Goal: Task Accomplishment & Management: Use online tool/utility

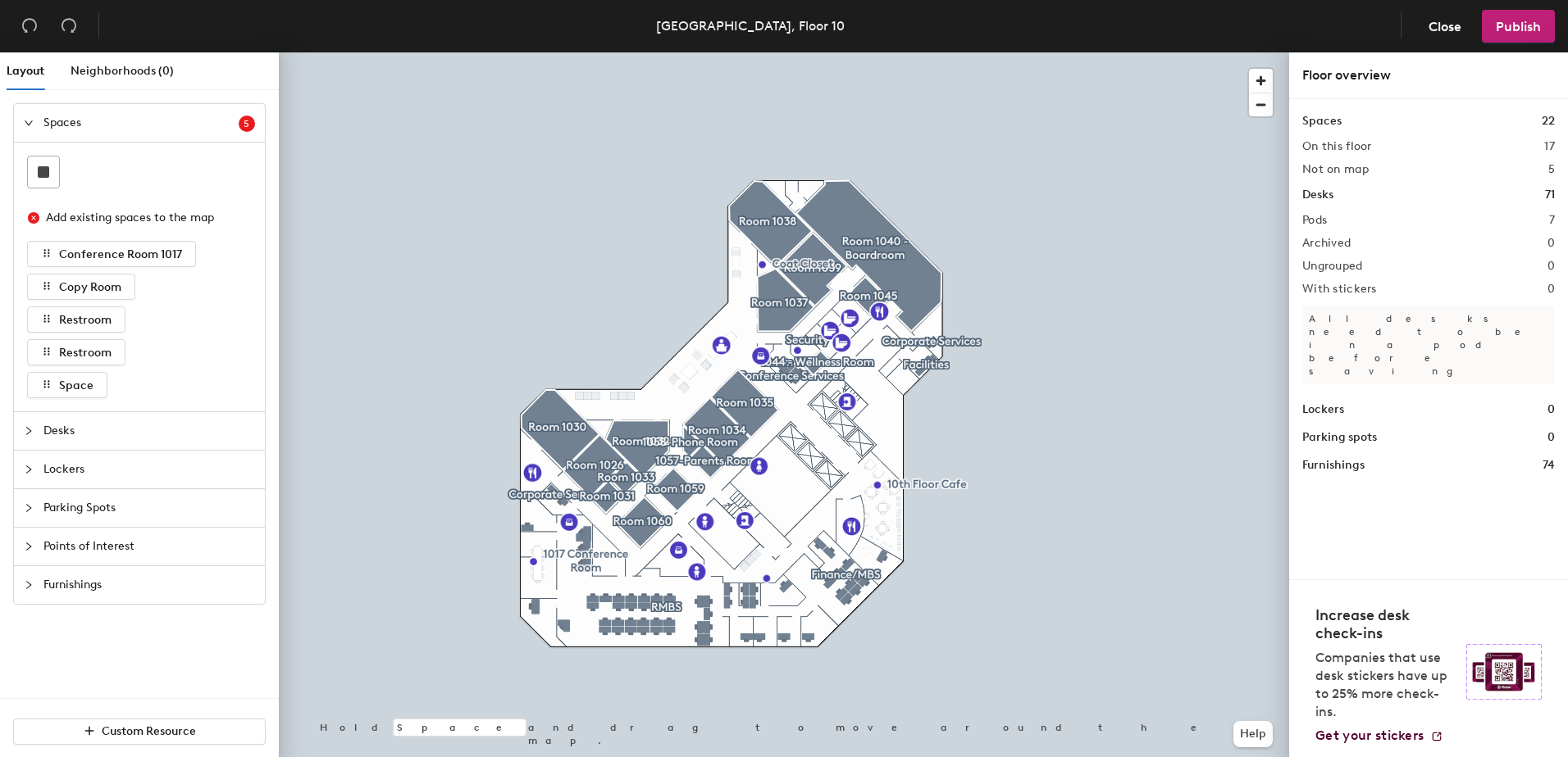
click at [59, 123] on span "Spaces" at bounding box center [140, 123] width 195 height 38
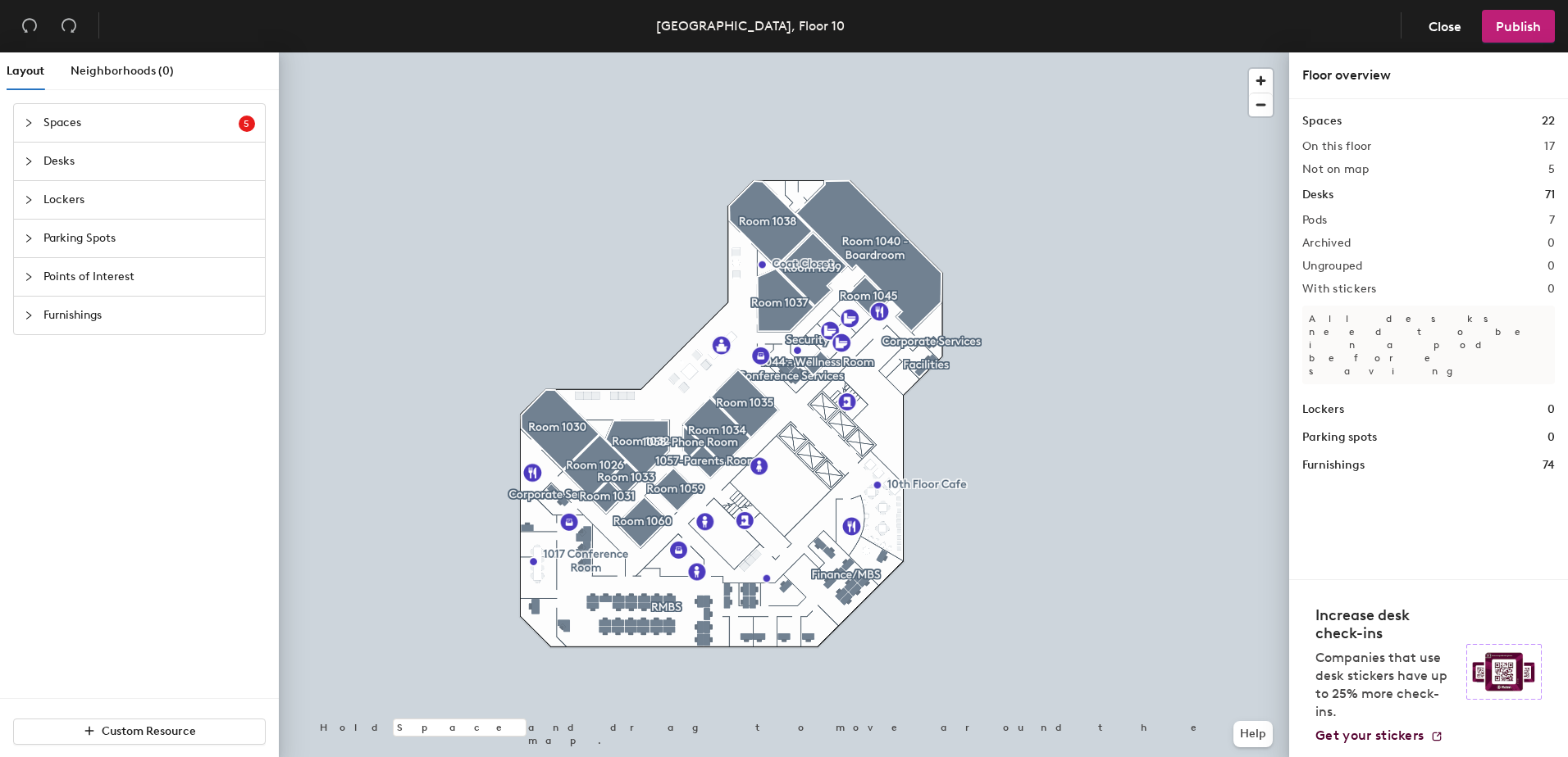
click at [48, 152] on span "Desks" at bounding box center [149, 161] width 212 height 38
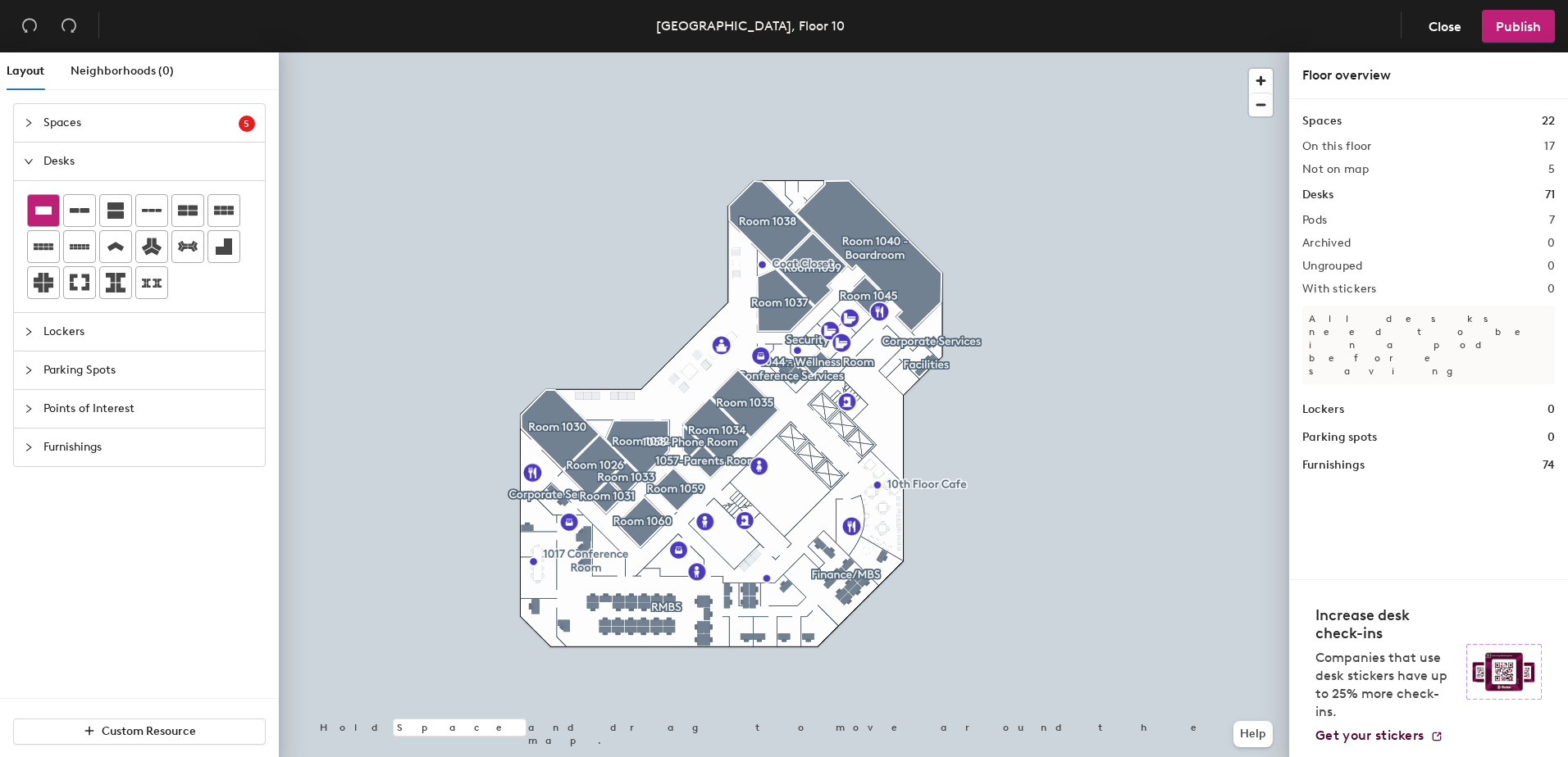
click at [41, 209] on icon at bounding box center [43, 210] width 16 height 8
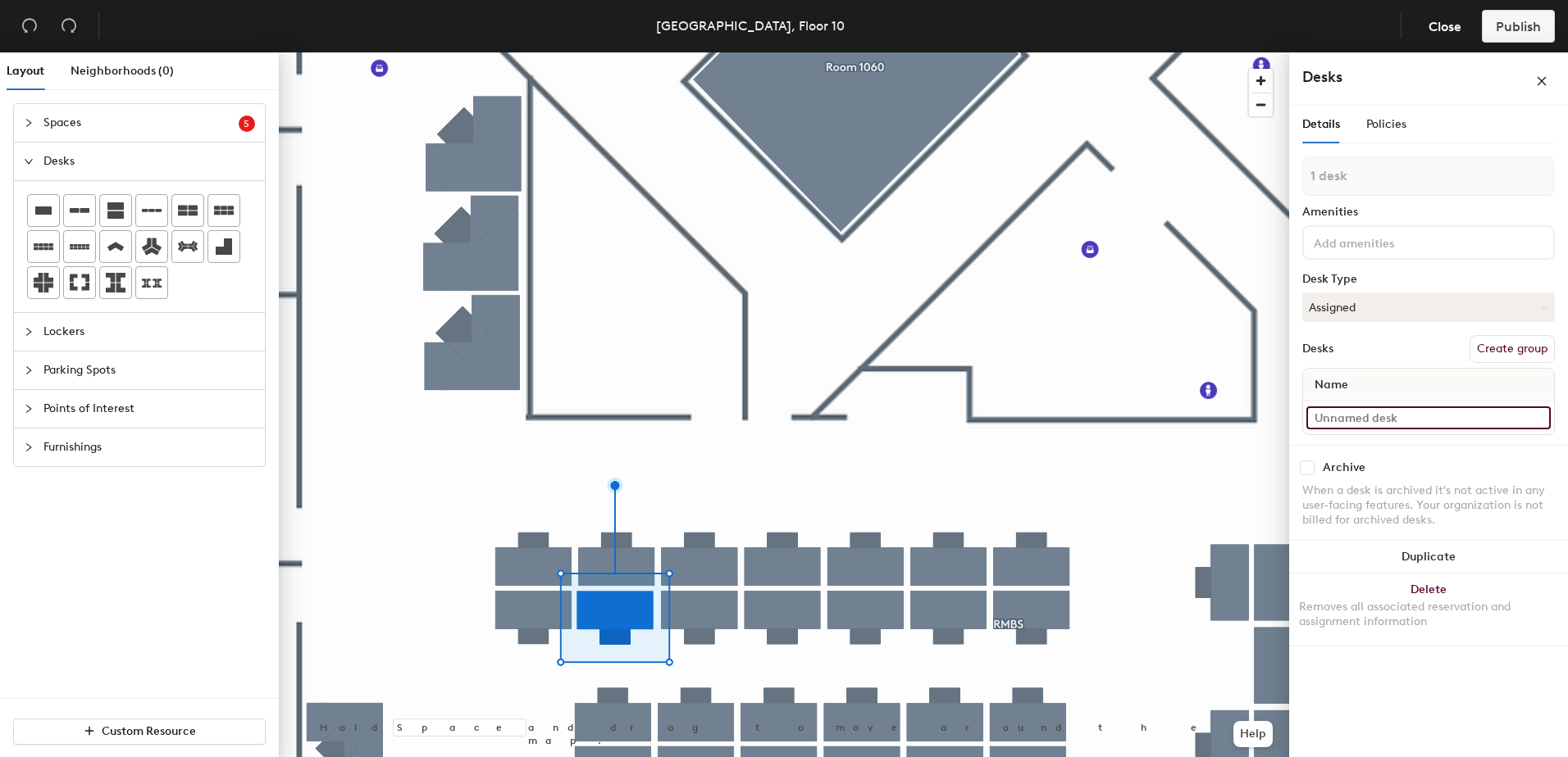
click at [1396, 408] on input at bounding box center [1428, 418] width 244 height 23
click at [1410, 419] on input at bounding box center [1428, 418] width 244 height 23
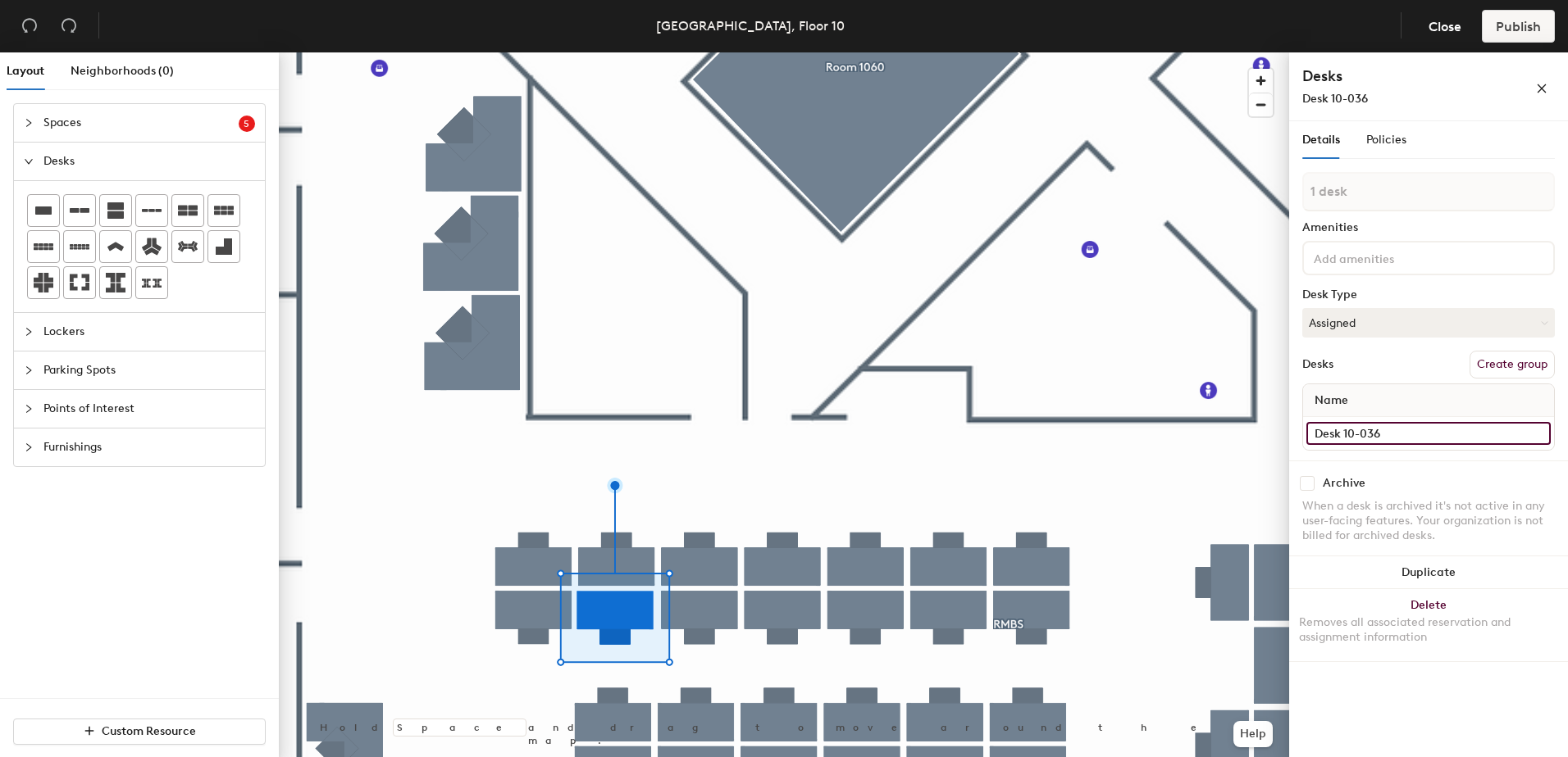
type input "Desk 10-036"
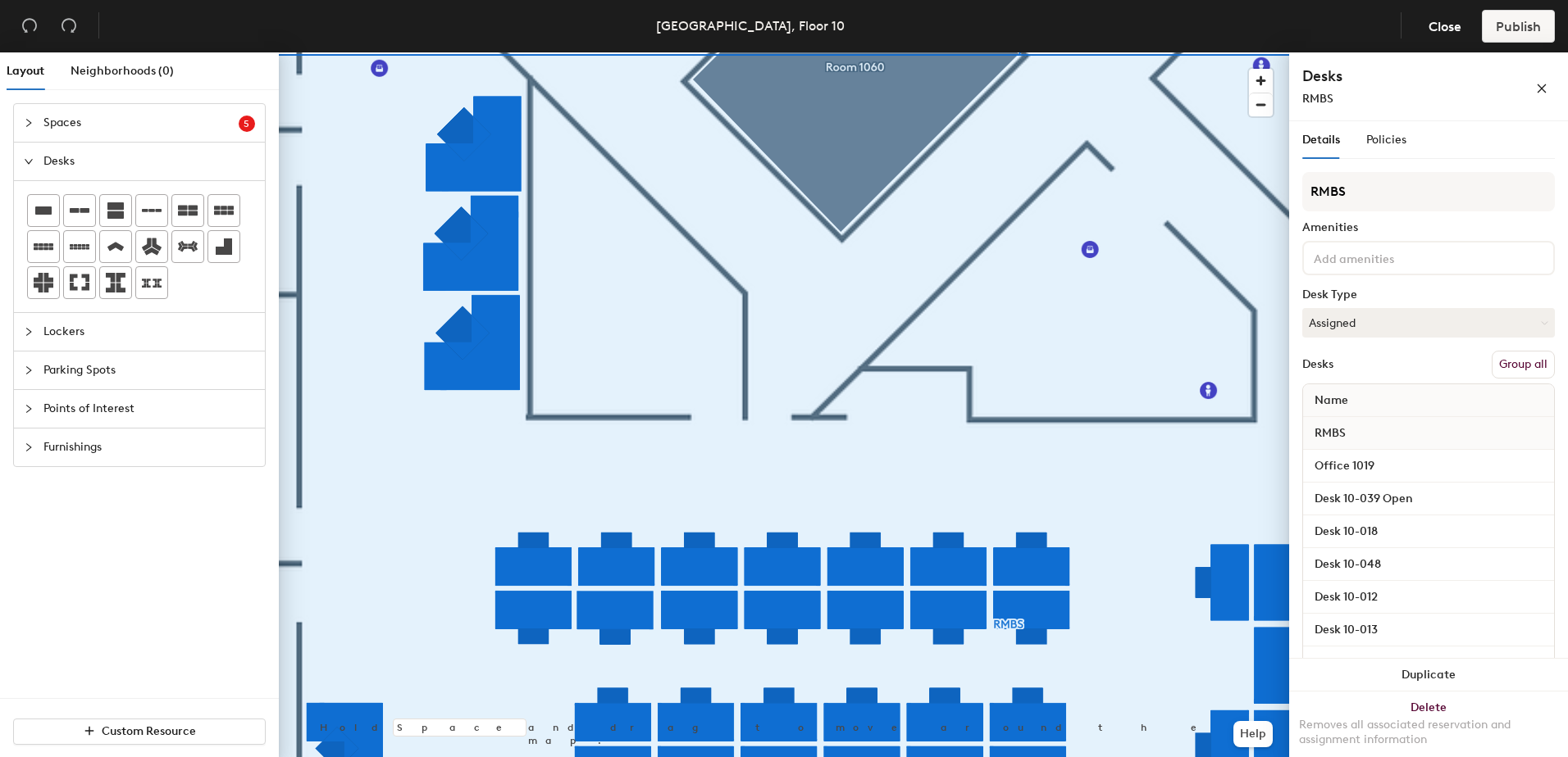
click at [1510, 359] on button "Group all" at bounding box center [1523, 365] width 63 height 28
click at [1520, 23] on span "Publish" at bounding box center [1518, 26] width 45 height 15
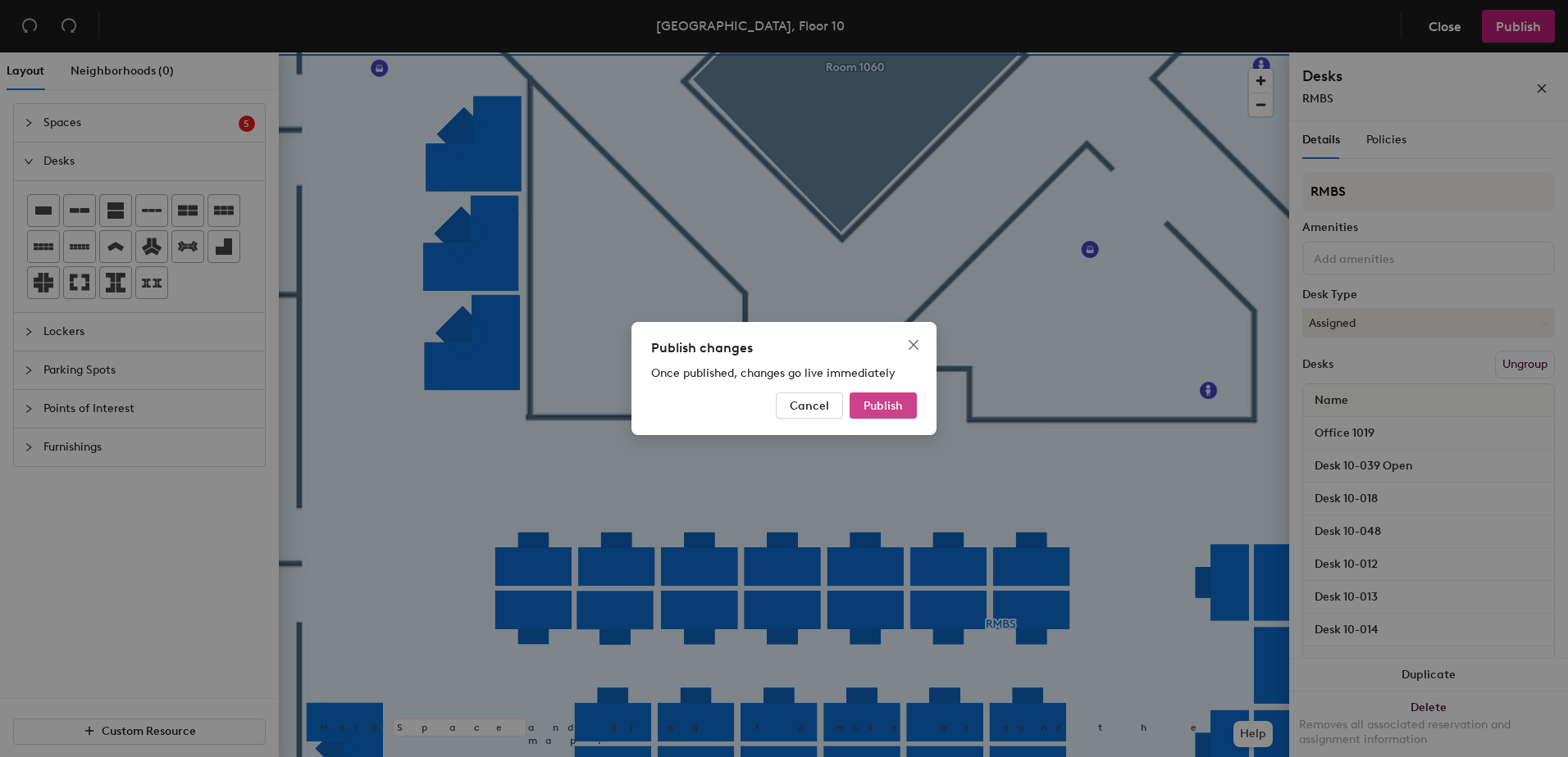
click at [876, 409] on span "Publish" at bounding box center [884, 405] width 40 height 14
